Goal: Task Accomplishment & Management: Complete application form

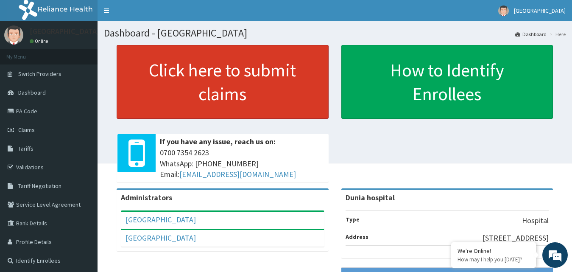
click at [247, 70] on link "Click here to submit claims" at bounding box center [223, 82] width 212 height 74
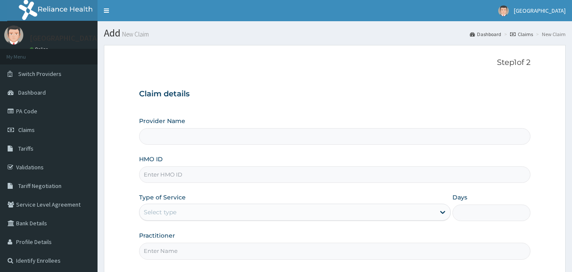
click at [189, 175] on input "HMO ID" at bounding box center [335, 174] width 392 height 17
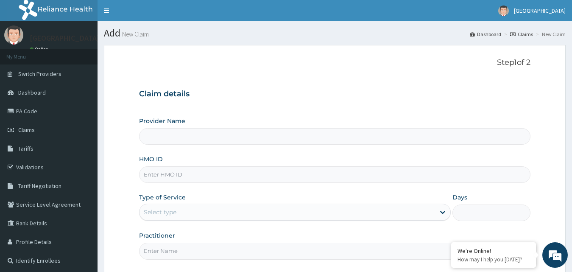
type input "SKF/10022/A"
type input "Dunia hospital"
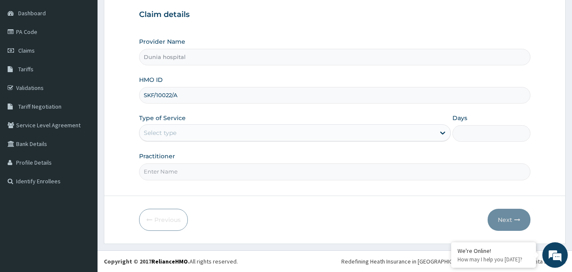
type input "SKF/10022/A"
click at [195, 128] on div "Select type" at bounding box center [288, 133] width 296 height 14
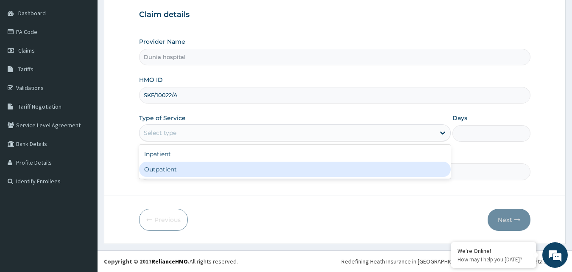
click at [192, 164] on div "Outpatient" at bounding box center [295, 169] width 312 height 15
type input "1"
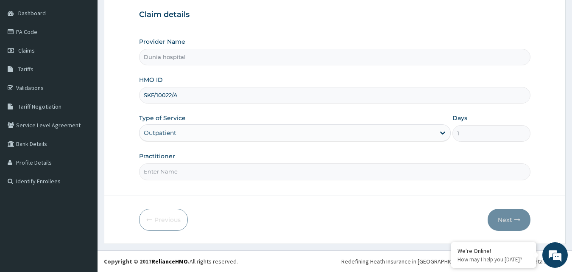
click at [192, 164] on input "Practitioner" at bounding box center [335, 171] width 392 height 17
type input "DR. DAWODU"
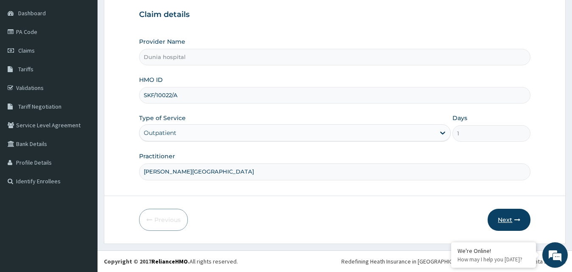
scroll to position [0, 0]
click at [513, 223] on button "Next" at bounding box center [509, 220] width 43 height 22
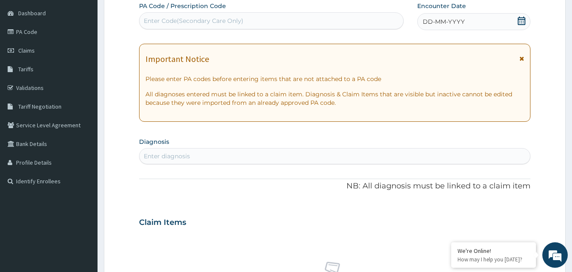
click at [428, 30] on div "DD-MM-YYYY" at bounding box center [474, 21] width 114 height 17
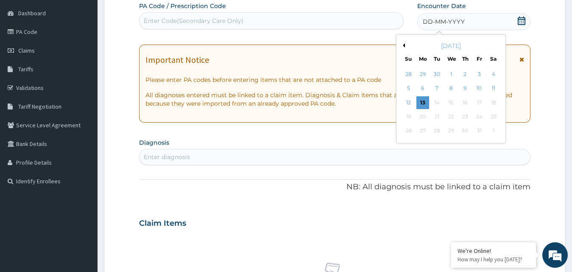
click at [403, 45] on button "Previous Month" at bounding box center [403, 45] width 4 height 4
click at [416, 7] on div "PA Code / Prescription Code Enter Code(Secondary Care Only) Encounter Date DD-M…" at bounding box center [328, 16] width 378 height 29
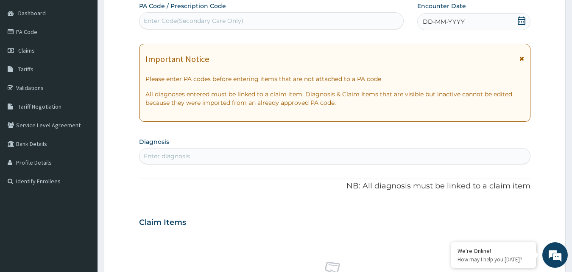
click at [428, 20] on span "DD-MM-YYYY" at bounding box center [444, 21] width 42 height 8
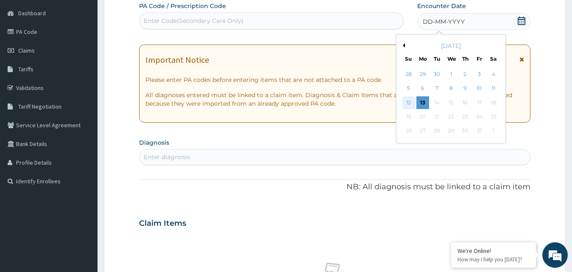
click at [406, 101] on div "12" at bounding box center [409, 102] width 13 height 13
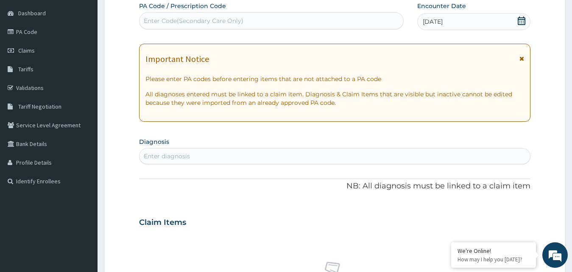
click at [260, 153] on div "Enter diagnosis" at bounding box center [335, 156] width 391 height 14
type input "upper respiratory"
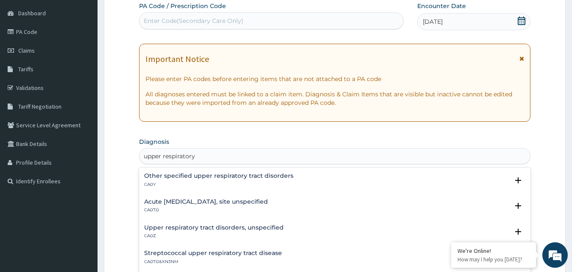
click at [251, 203] on h4 "Acute upper respiratory infection, site unspecified" at bounding box center [206, 202] width 124 height 6
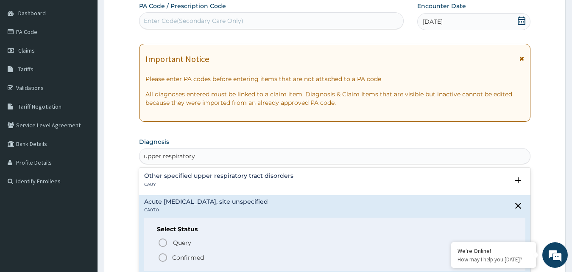
click at [202, 257] on p "Confirmed" at bounding box center [188, 257] width 32 height 8
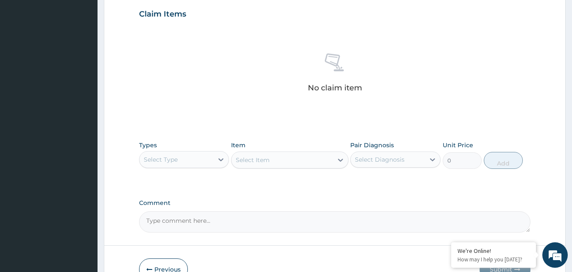
scroll to position [340, 0]
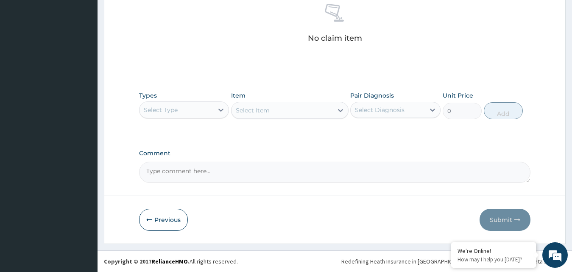
click at [182, 115] on div "Select Type" at bounding box center [177, 110] width 74 height 14
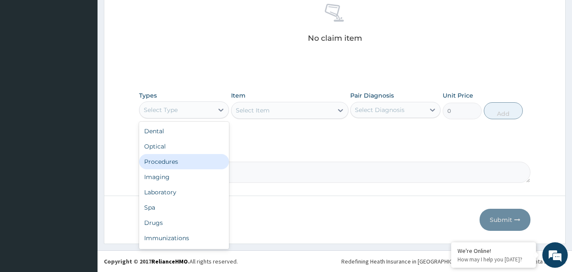
click at [180, 158] on div "Procedures" at bounding box center [184, 161] width 90 height 15
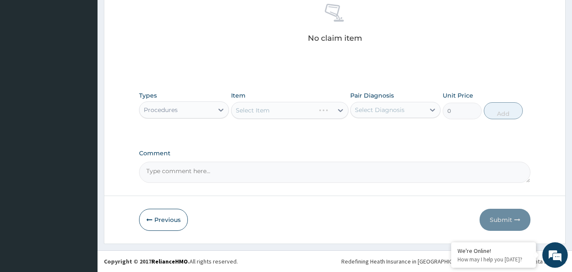
click at [262, 111] on div "Select Item" at bounding box center [290, 110] width 118 height 17
click at [262, 111] on div "Select Item" at bounding box center [253, 110] width 34 height 8
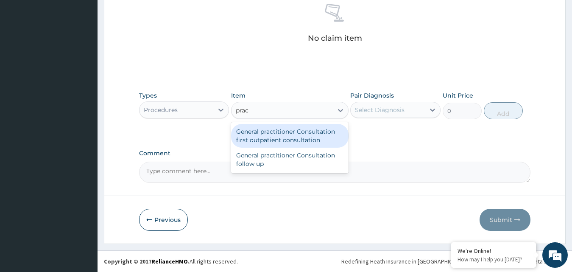
type input "pract"
type input "3547.5"
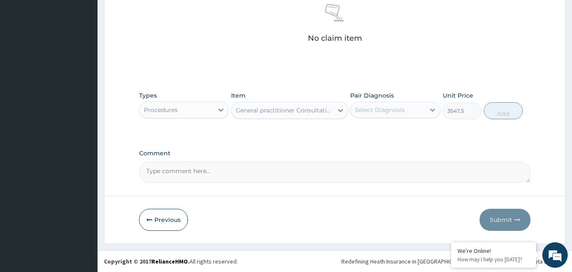
click at [377, 119] on div "Pair Diagnosis Select Diagnosis" at bounding box center [395, 105] width 90 height 28
click at [383, 109] on div "Select Diagnosis" at bounding box center [380, 110] width 50 height 8
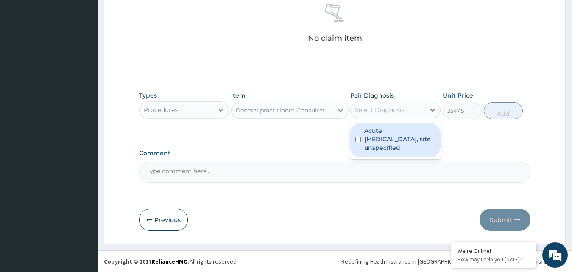
click at [400, 134] on label "Acute upper respiratory infection, site unspecified" at bounding box center [399, 138] width 71 height 25
checkbox input "true"
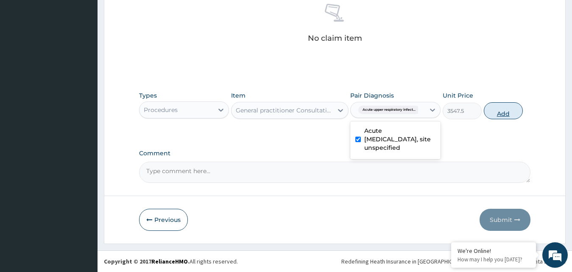
click at [515, 113] on button "Add" at bounding box center [503, 110] width 39 height 17
type input "0"
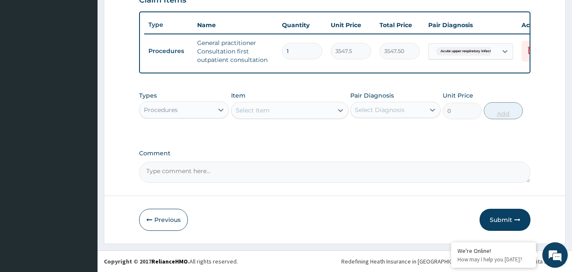
scroll to position [311, 0]
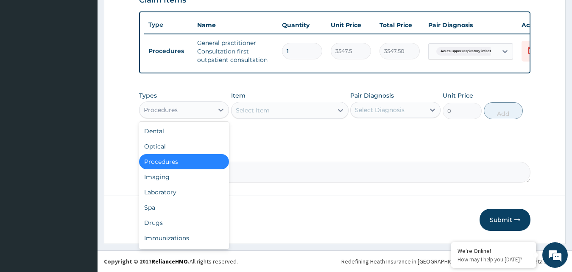
click at [206, 108] on div "Procedures" at bounding box center [177, 110] width 74 height 14
click at [189, 221] on div "Drugs" at bounding box center [184, 222] width 90 height 15
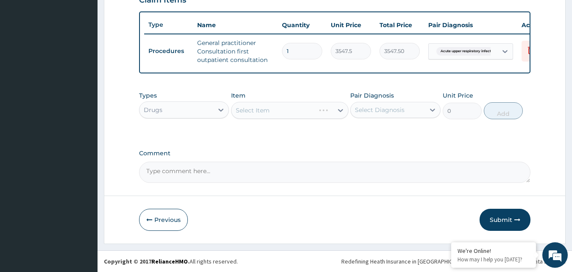
click at [251, 110] on div "Select Item" at bounding box center [290, 110] width 118 height 17
click at [251, 110] on div "Select Item" at bounding box center [253, 110] width 34 height 8
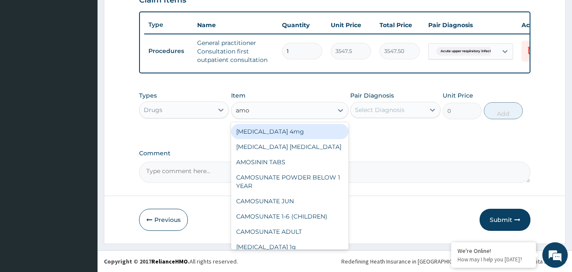
type input "amox"
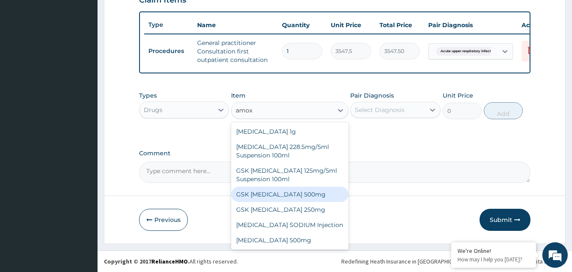
click at [305, 195] on div "GSK AMOXIL 500mg" at bounding box center [290, 194] width 118 height 15
type input "59.125"
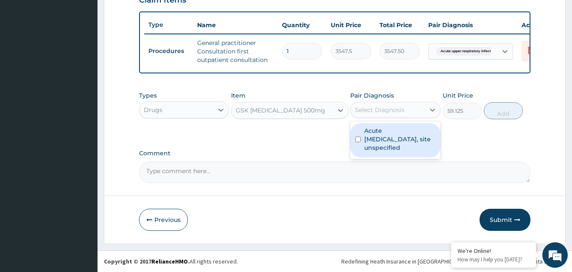
drag, startPoint x: 389, startPoint y: 105, endPoint x: 388, endPoint y: 113, distance: 7.6
click at [388, 112] on div "Select Diagnosis" at bounding box center [380, 110] width 50 height 8
click at [384, 140] on label "Acute upper respiratory infection, site unspecified" at bounding box center [399, 138] width 71 height 25
checkbox input "true"
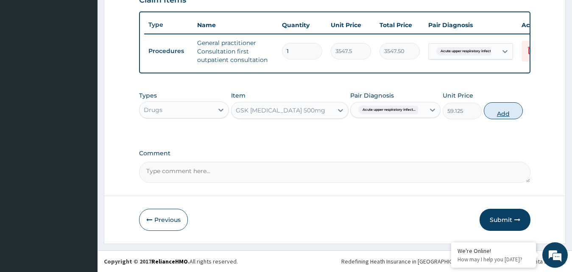
click at [503, 115] on button "Add" at bounding box center [503, 110] width 39 height 17
type input "0"
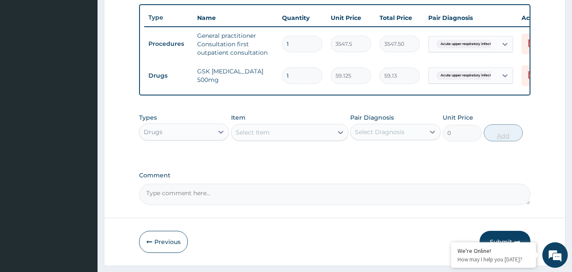
type input "15"
type input "886.88"
type input "1"
type input "0.00"
type input "1"
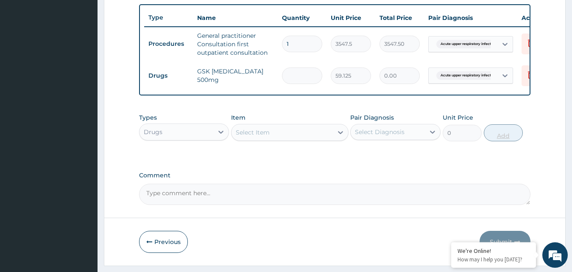
type input "59.13"
type input "15"
type input "886.88"
type input "15"
click at [255, 128] on div "Item Select Item" at bounding box center [290, 127] width 118 height 28
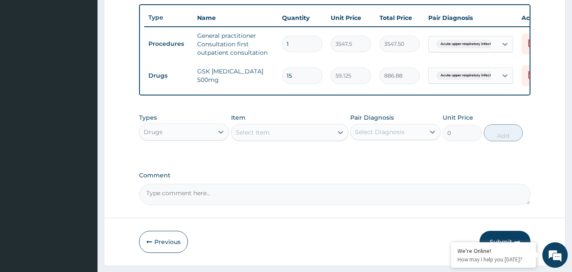
click at [256, 137] on div "Select Item" at bounding box center [253, 132] width 34 height 8
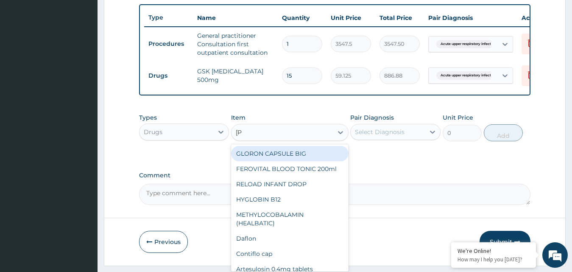
type input "lorat"
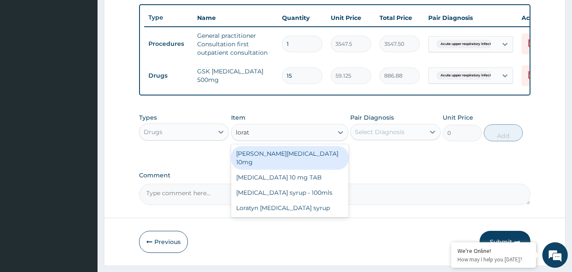
click at [328, 162] on div "Loratyn Loratadine 10mg" at bounding box center [290, 158] width 118 height 24
type input "88.6875"
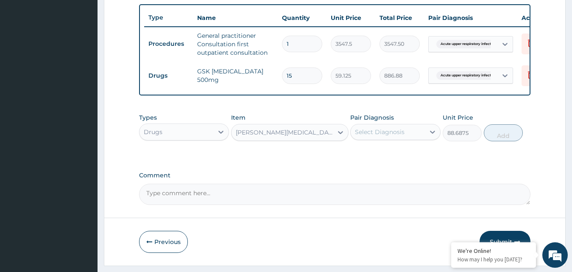
click at [389, 136] on div "Select Diagnosis" at bounding box center [380, 132] width 50 height 8
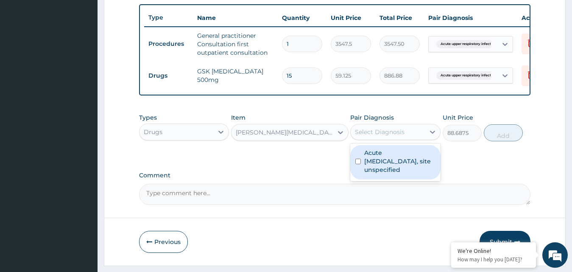
click at [393, 174] on label "Acute upper respiratory infection, site unspecified" at bounding box center [399, 160] width 71 height 25
checkbox input "true"
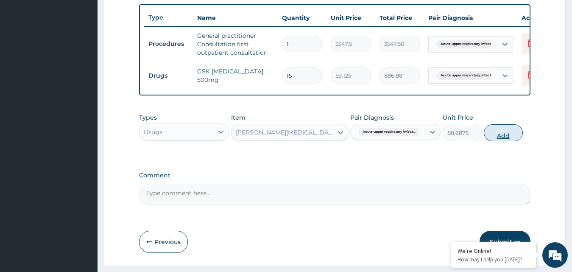
click at [507, 141] on button "Add" at bounding box center [503, 132] width 39 height 17
type input "0"
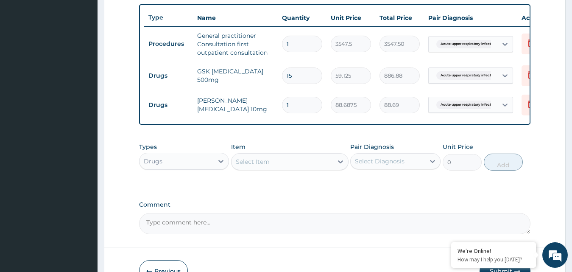
drag, startPoint x: 298, startPoint y: 108, endPoint x: 280, endPoint y: 101, distance: 19.4
click at [280, 101] on td "1" at bounding box center [302, 104] width 49 height 25
type input "5"
type input "443.44"
type input "5"
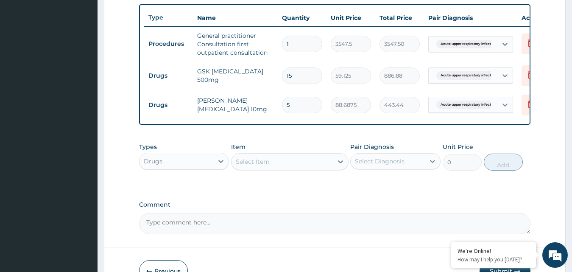
click at [261, 166] on div "Select Item" at bounding box center [253, 161] width 34 height 8
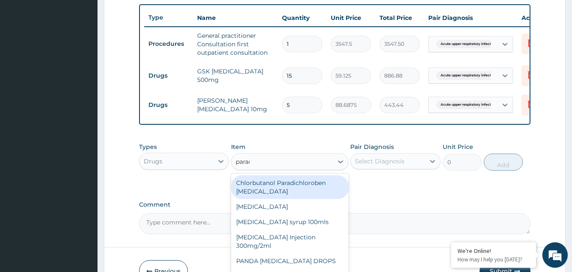
type input "parace"
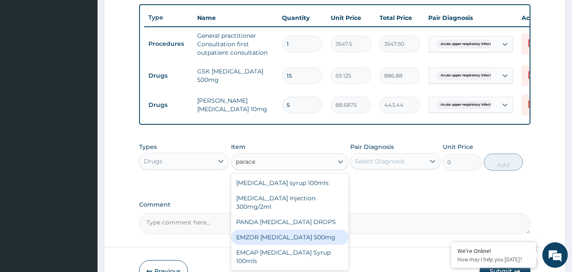
click at [325, 243] on div "EMZOR PARACETAMOL 500mg" at bounding box center [290, 237] width 118 height 15
type input "23.65"
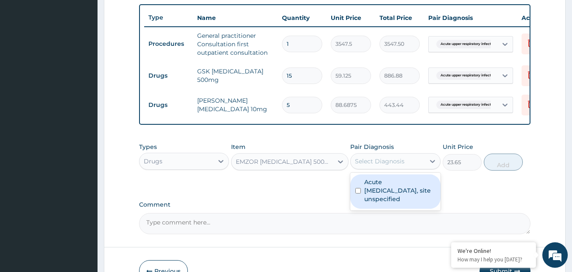
click at [400, 168] on div "Select Diagnosis" at bounding box center [388, 161] width 74 height 14
click at [400, 202] on label "Acute upper respiratory infection, site unspecified" at bounding box center [399, 190] width 71 height 25
checkbox input "true"
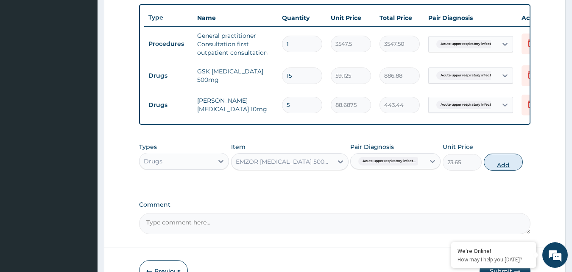
click at [500, 171] on button "Add" at bounding box center [503, 162] width 39 height 17
type input "0"
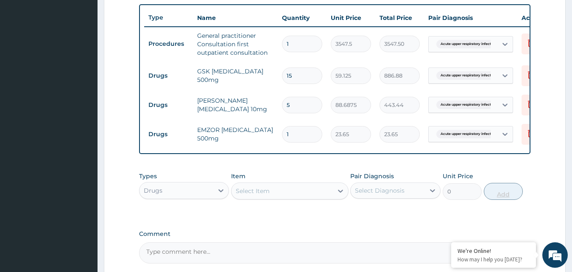
type input "18"
type input "425.70"
type input "18"
click at [295, 193] on div "Select Item" at bounding box center [282, 191] width 101 height 14
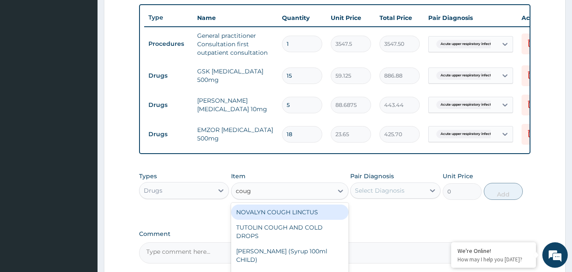
type input "cough"
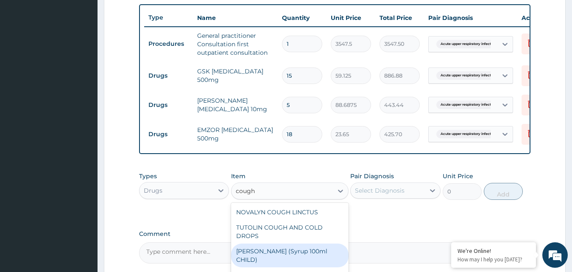
click at [304, 251] on div "EMZOLYN COUGH (Syrup 100ml CHILD)" at bounding box center [290, 256] width 118 height 24
type input "1478.125"
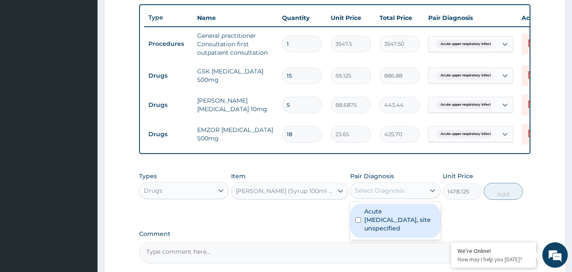
click at [380, 195] on div "Select Diagnosis" at bounding box center [380, 190] width 50 height 8
click at [381, 219] on label "Acute upper respiratory infection, site unspecified" at bounding box center [399, 219] width 71 height 25
checkbox input "true"
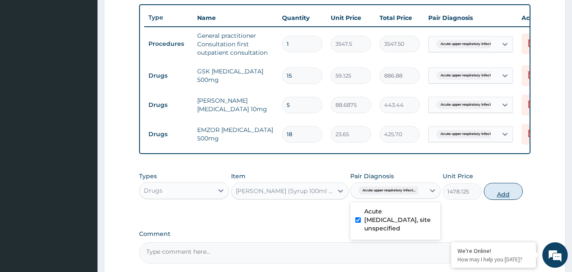
click at [508, 196] on button "Add" at bounding box center [503, 191] width 39 height 17
type input "0"
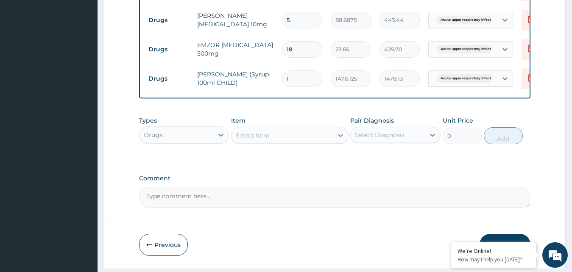
scroll to position [428, 0]
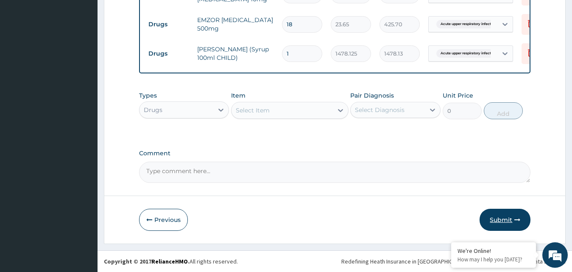
click at [511, 215] on button "Submit" at bounding box center [505, 220] width 51 height 22
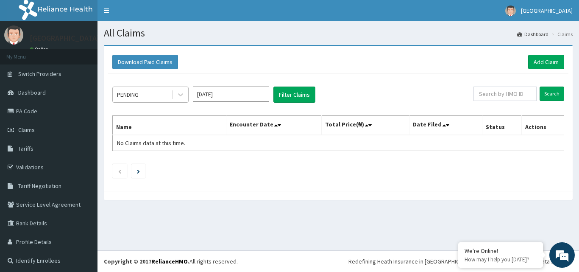
click at [158, 94] on div "PENDING" at bounding box center [142, 95] width 59 height 14
click at [290, 96] on button "Filter Claims" at bounding box center [295, 95] width 42 height 16
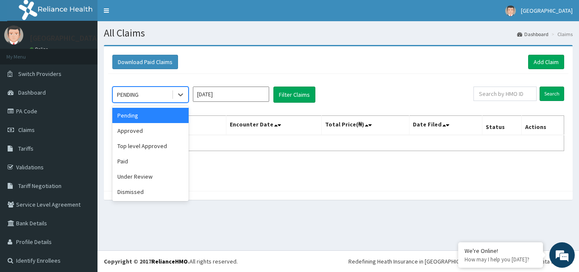
click at [152, 97] on div "PENDING" at bounding box center [142, 95] width 59 height 14
click at [168, 131] on div "Approved" at bounding box center [150, 130] width 76 height 15
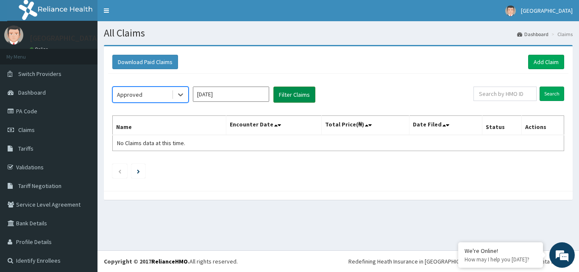
click at [312, 92] on button "Filter Claims" at bounding box center [295, 95] width 42 height 16
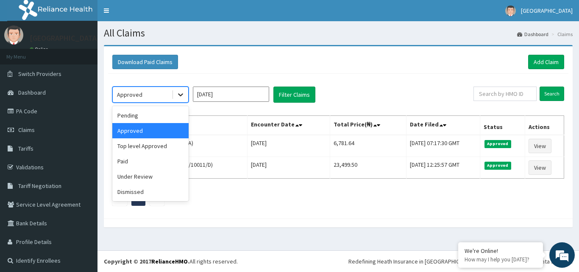
click at [176, 94] on div at bounding box center [180, 94] width 15 height 15
click at [162, 162] on div "Paid" at bounding box center [150, 161] width 76 height 15
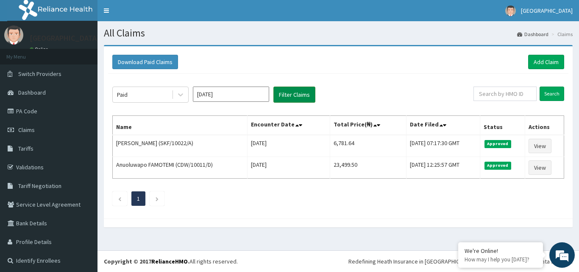
click at [278, 98] on button "Filter Claims" at bounding box center [295, 95] width 42 height 16
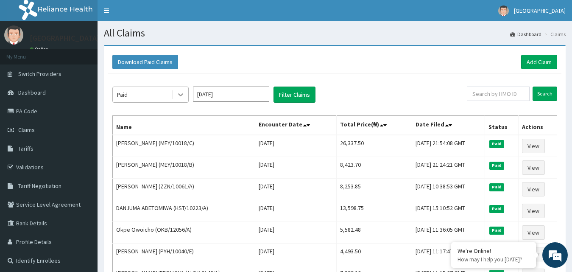
click at [180, 96] on icon at bounding box center [180, 95] width 5 height 3
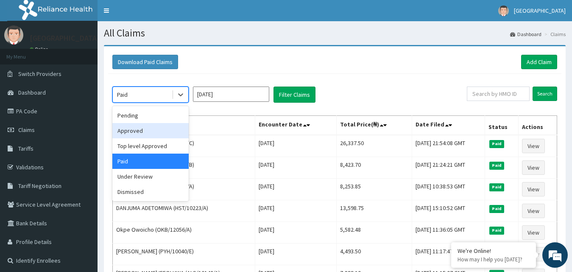
click at [166, 135] on div "Approved" at bounding box center [150, 130] width 76 height 15
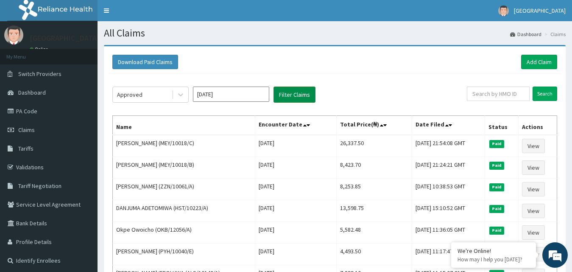
click at [292, 95] on button "Filter Claims" at bounding box center [295, 95] width 42 height 16
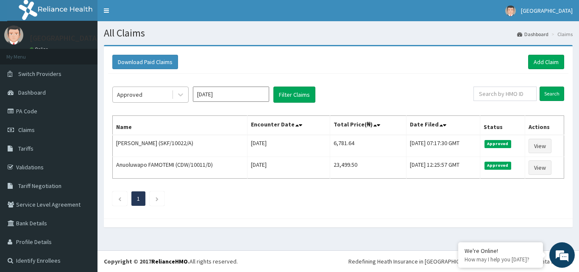
click at [172, 97] on div at bounding box center [180, 94] width 17 height 15
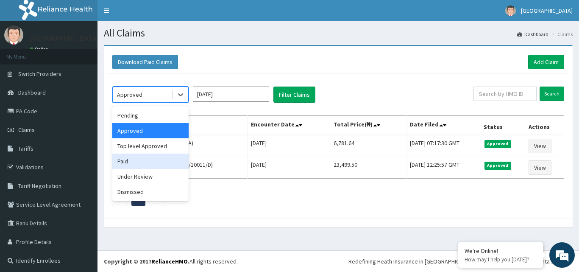
click at [158, 157] on div "Paid" at bounding box center [150, 161] width 76 height 15
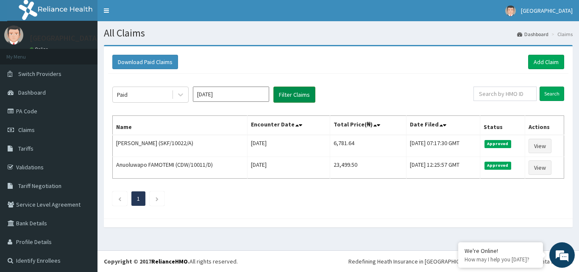
click at [308, 95] on button "Filter Claims" at bounding box center [295, 95] width 42 height 16
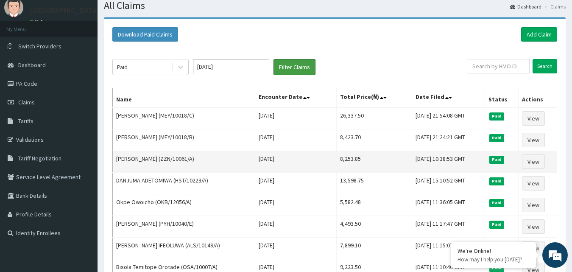
scroll to position [42, 0]
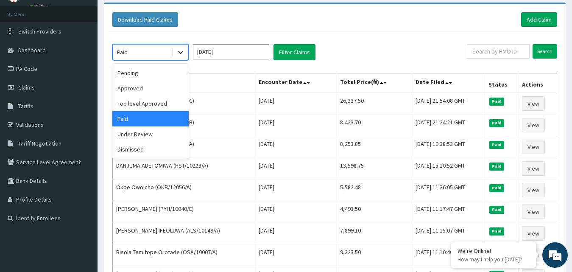
click at [182, 54] on icon at bounding box center [180, 52] width 8 height 8
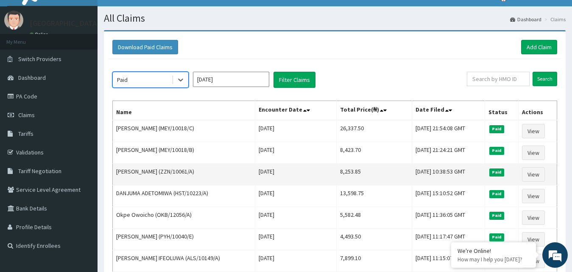
scroll to position [0, 0]
